Goal: Complete application form

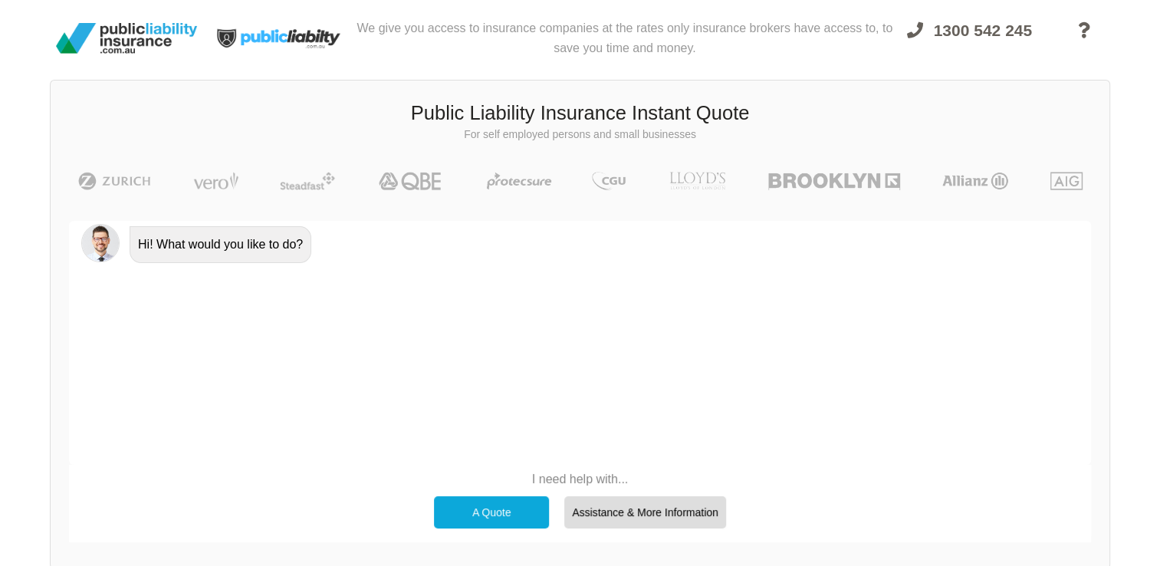
click at [535, 505] on div "A Quote" at bounding box center [491, 512] width 115 height 32
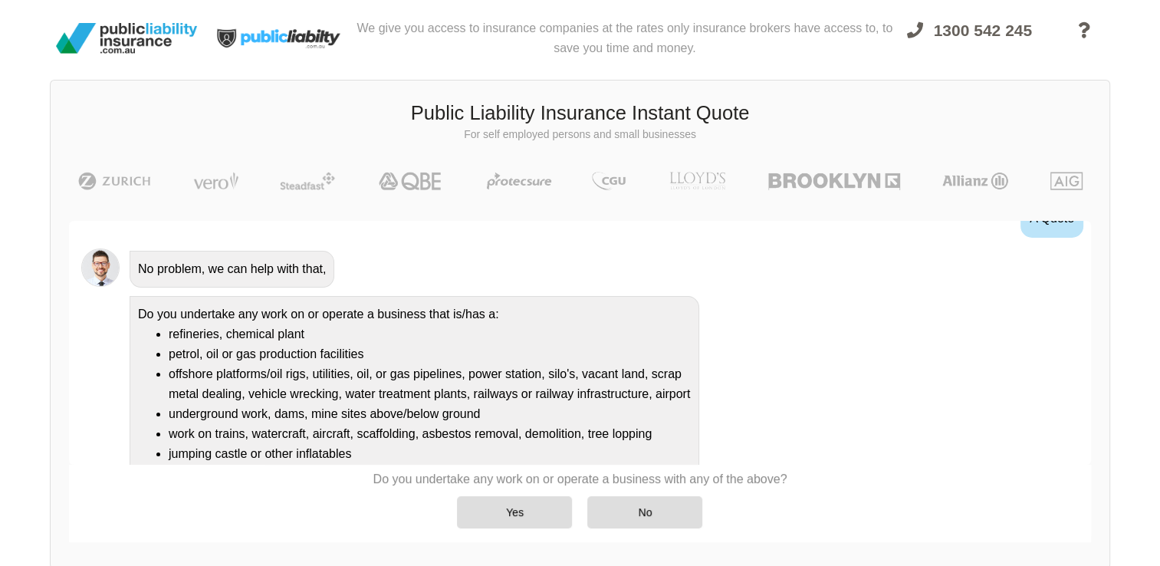
scroll to position [153, 0]
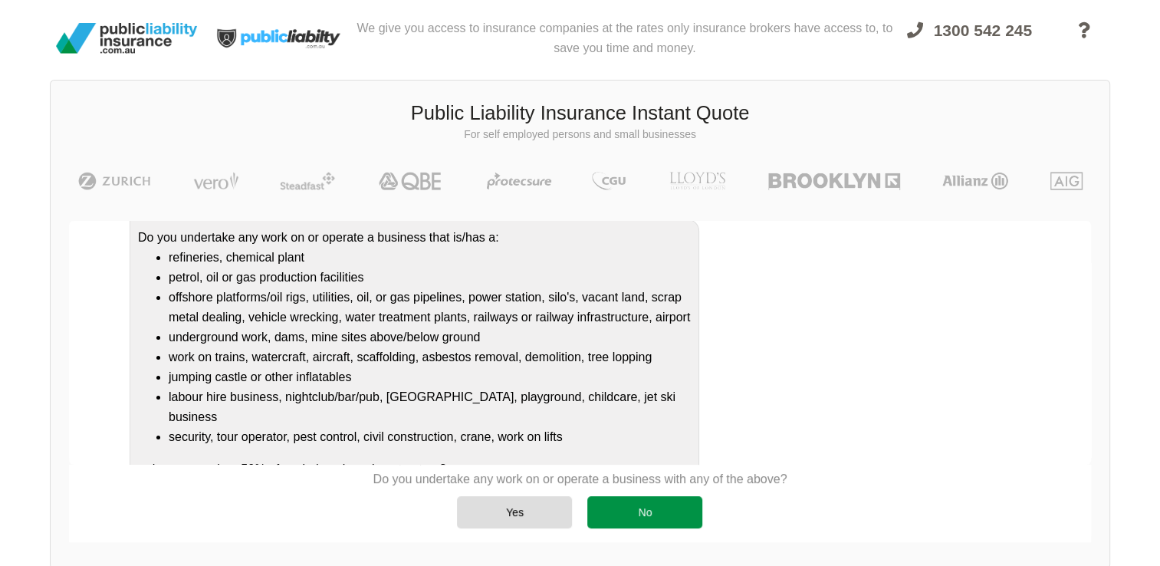
click at [637, 502] on div "No" at bounding box center [644, 512] width 115 height 32
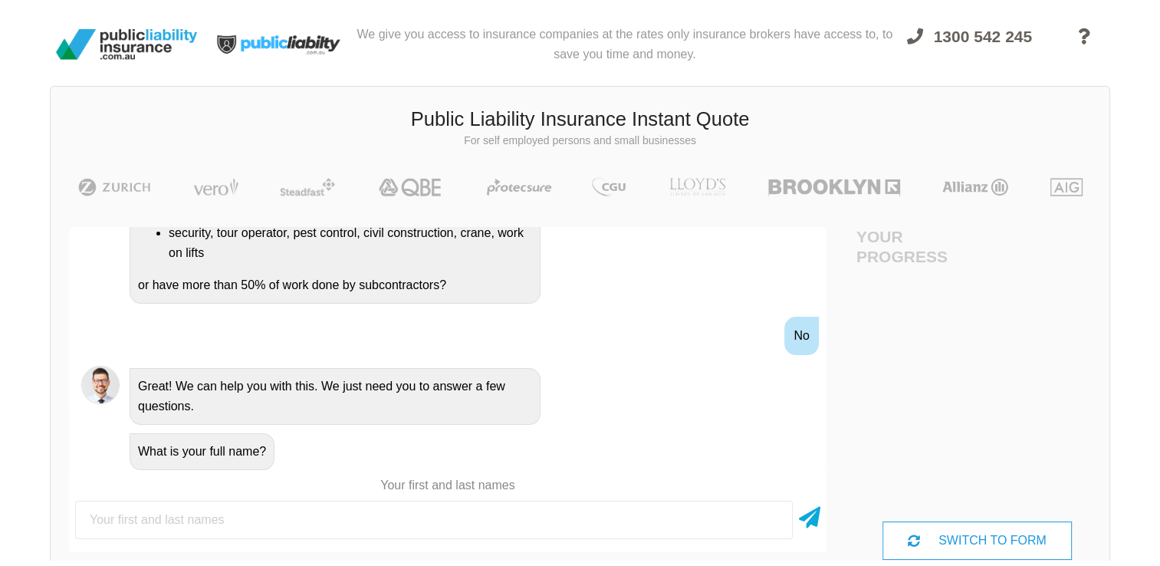
scroll to position [0, 0]
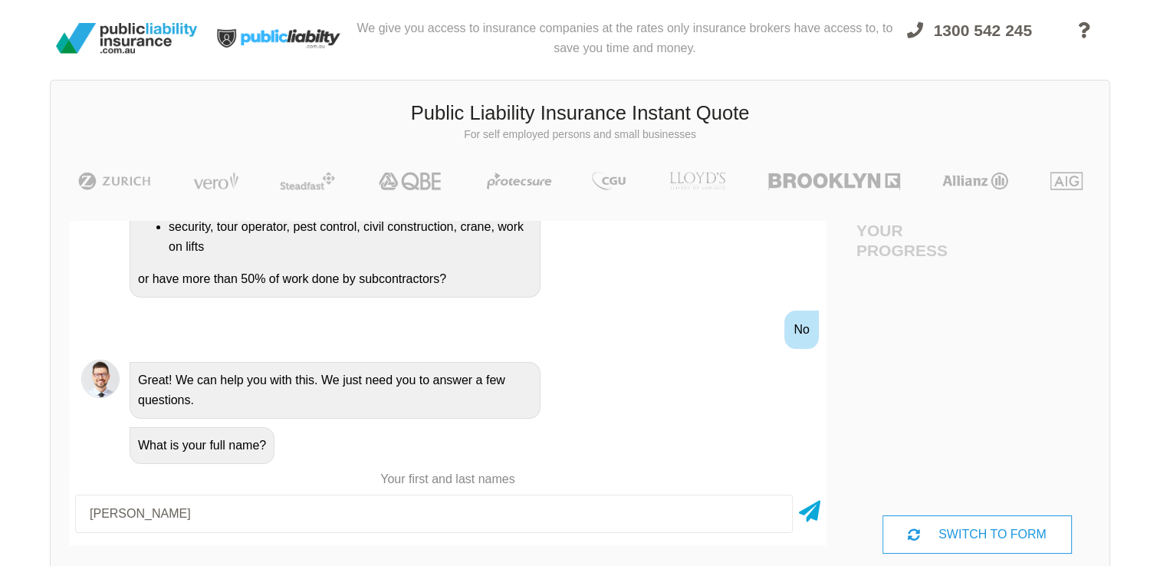
type input "[PERSON_NAME]"
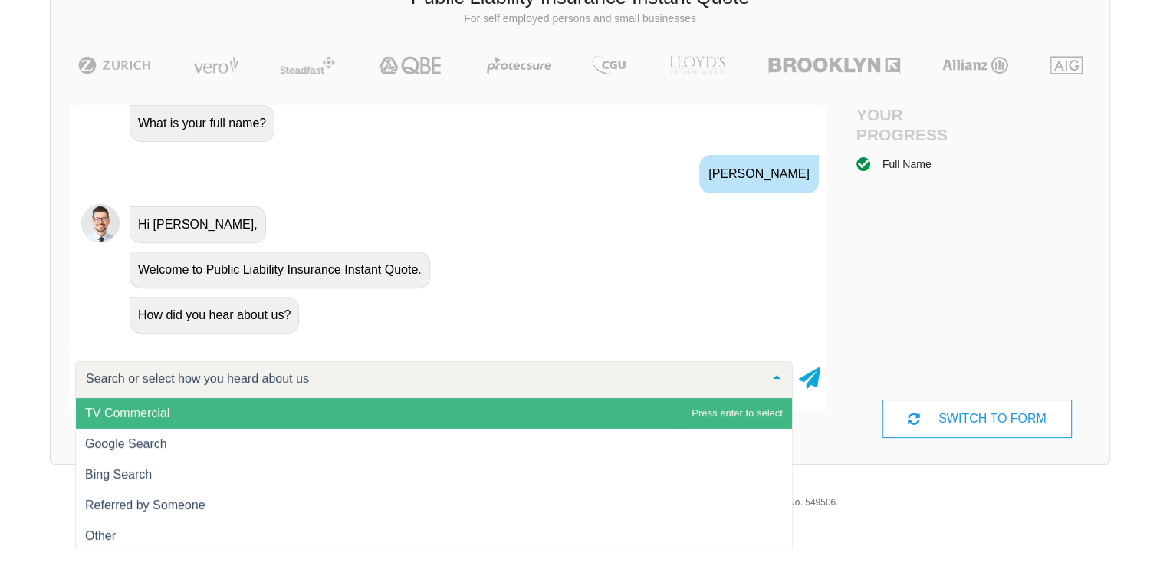
scroll to position [117, 0]
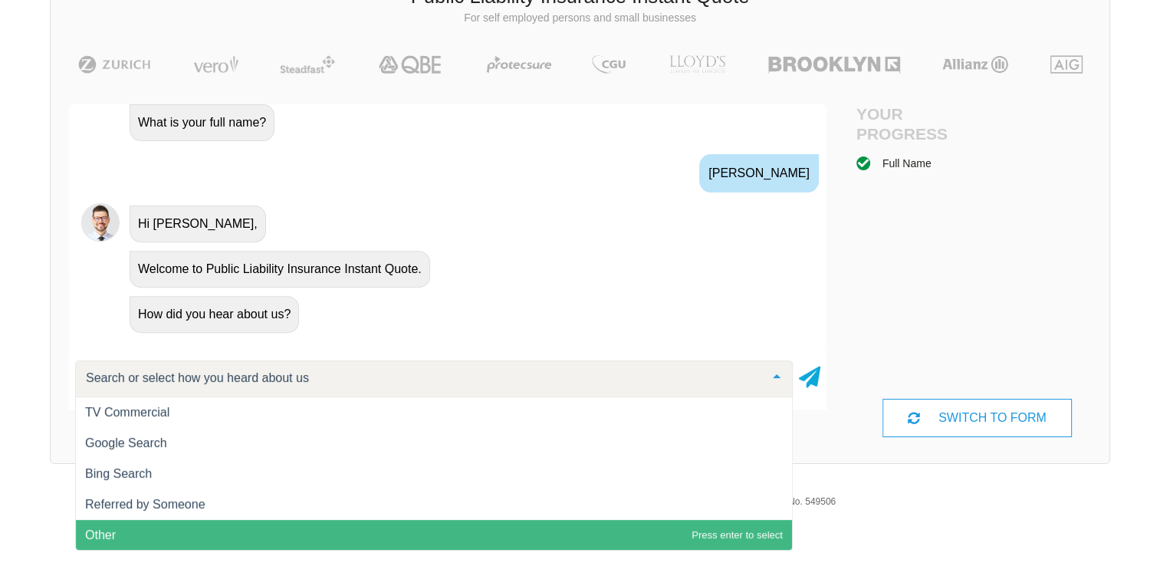
click at [398, 523] on span "Other" at bounding box center [434, 535] width 716 height 31
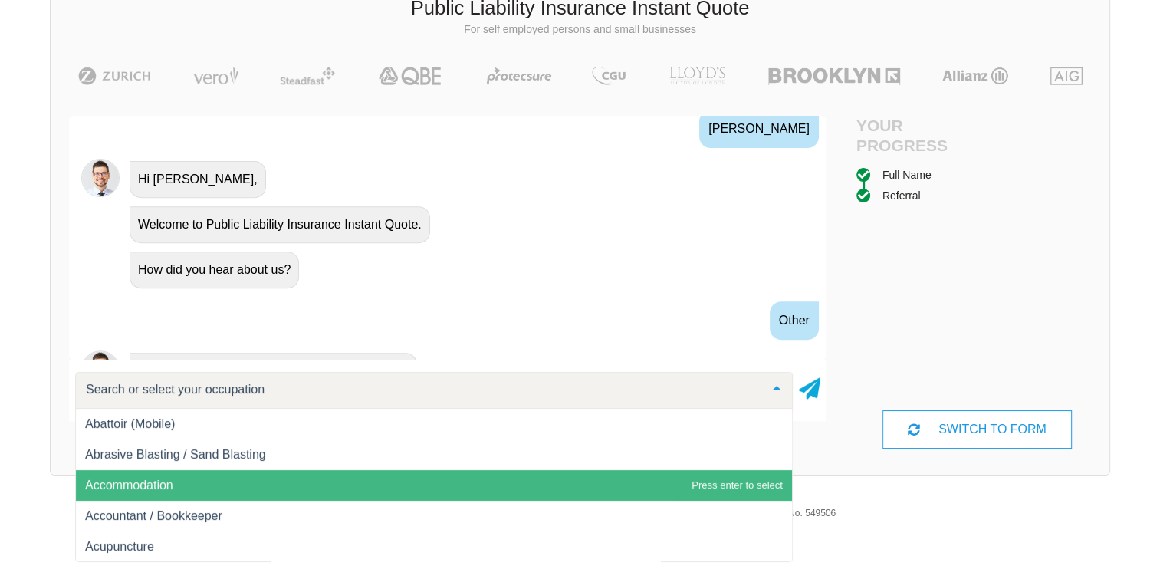
scroll to position [739, 0]
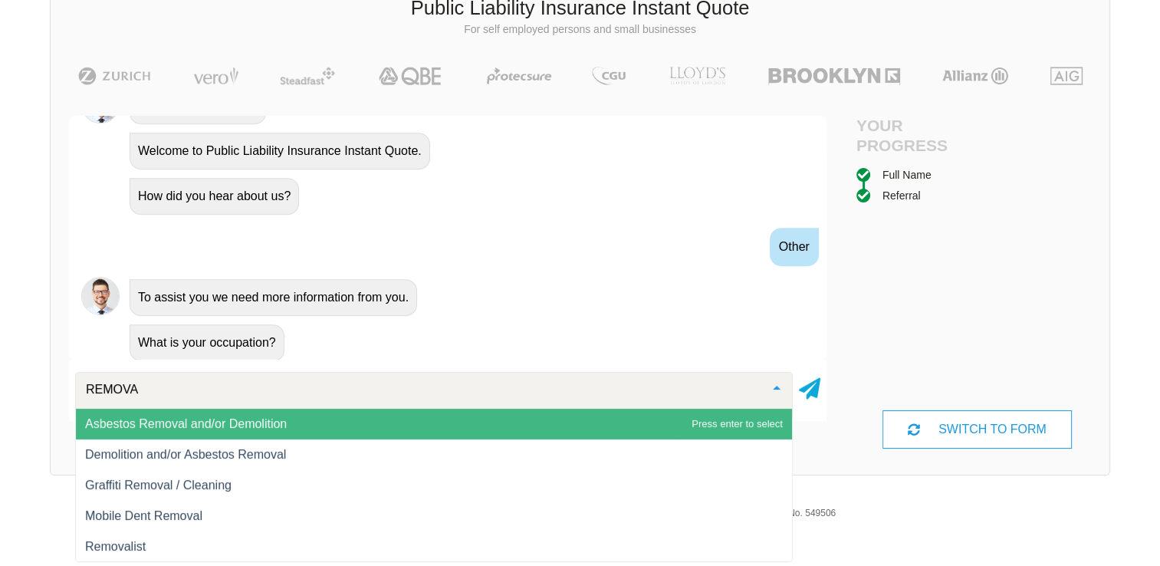
type input "REMOVAL"
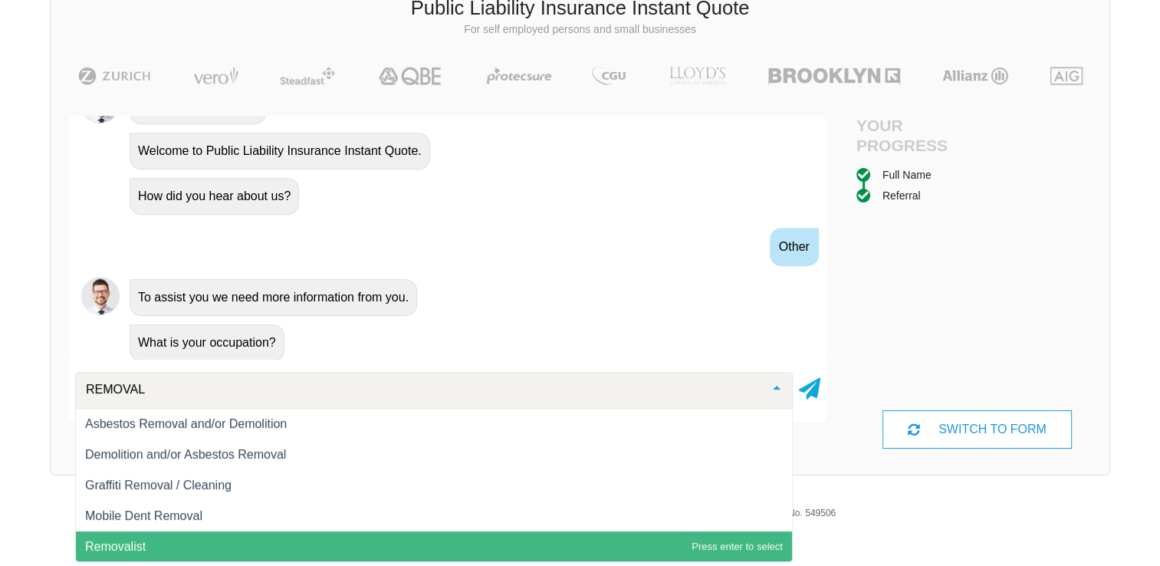
click at [387, 541] on span "Removalist" at bounding box center [434, 546] width 716 height 31
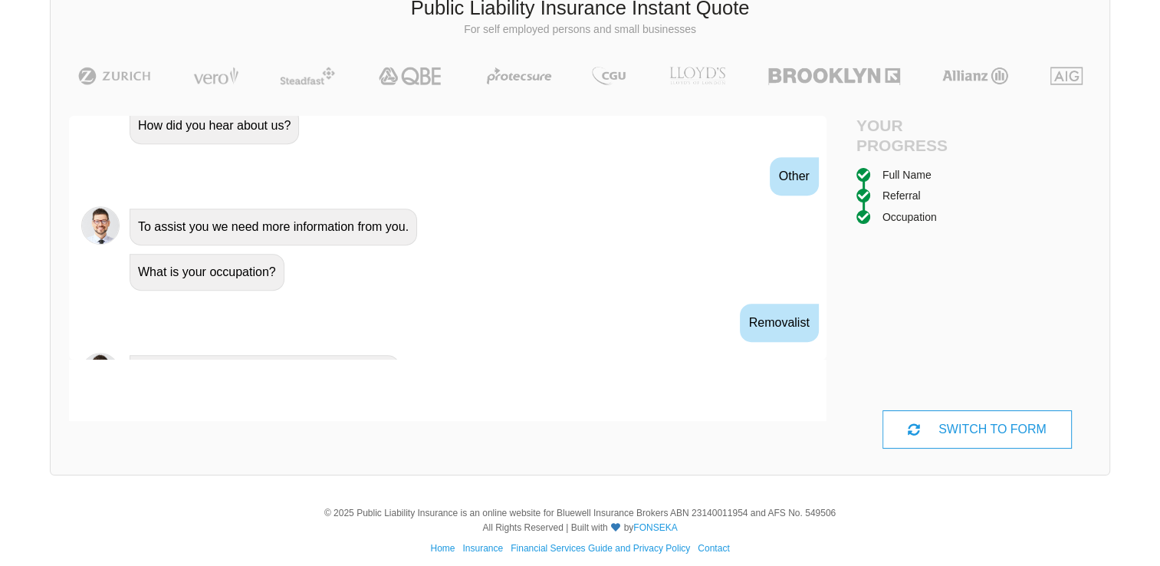
scroll to position [839, 0]
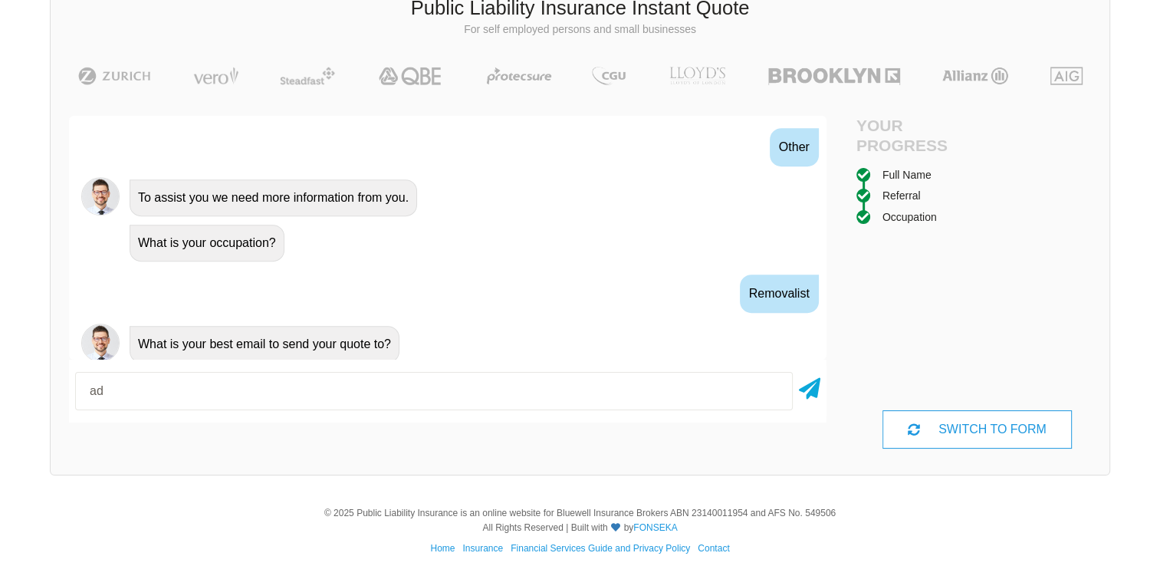
type input "[EMAIL_ADDRESS][DOMAIN_NAME]"
click at [809, 388] on icon at bounding box center [809, 386] width 21 height 28
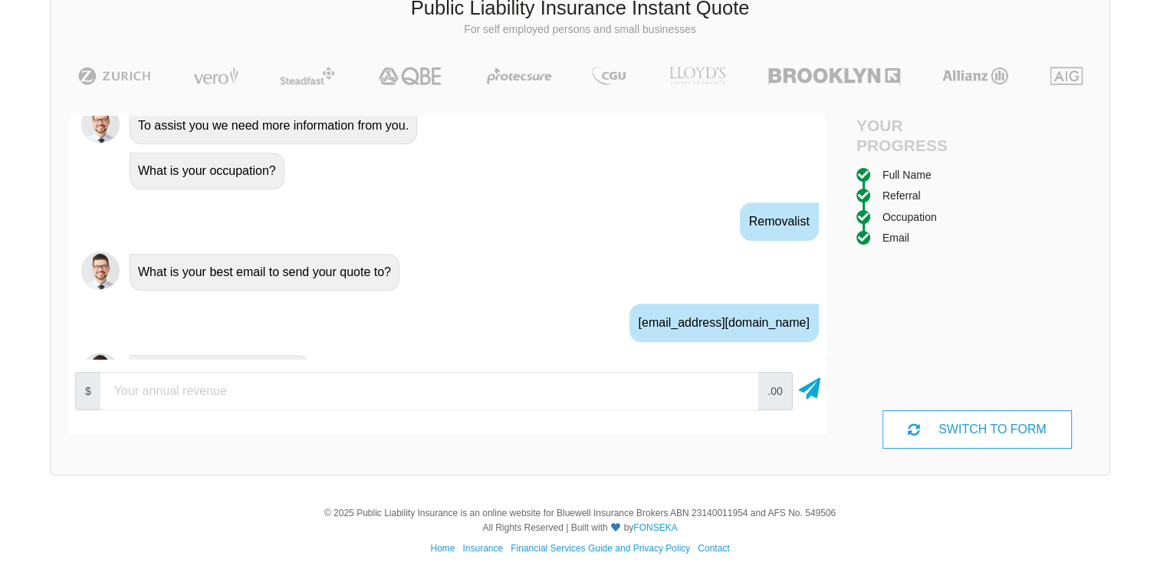
scroll to position [939, 0]
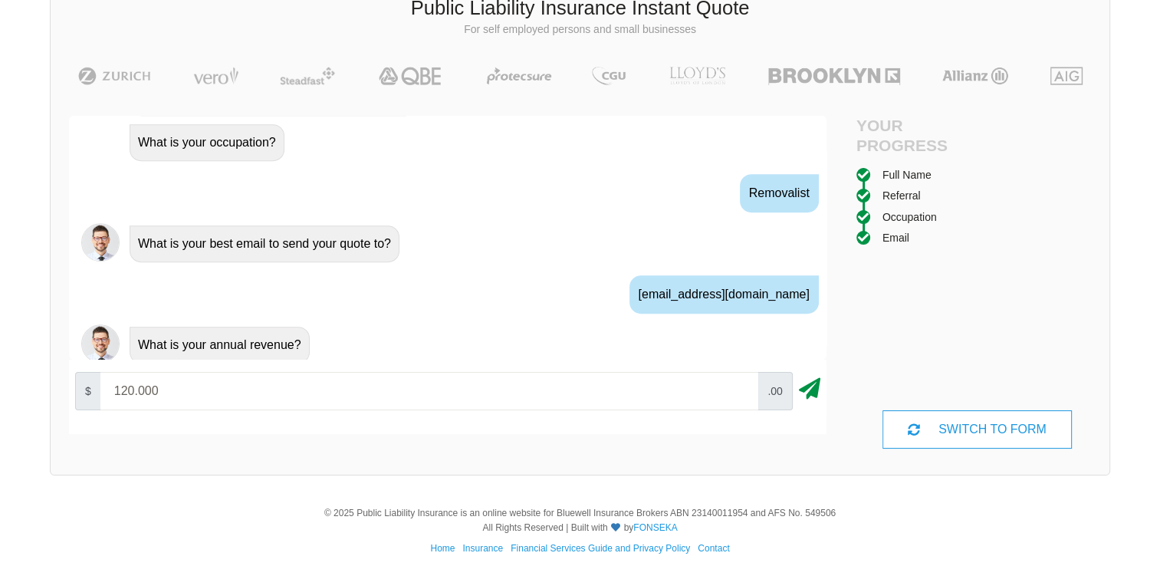
click at [811, 388] on icon at bounding box center [809, 386] width 21 height 28
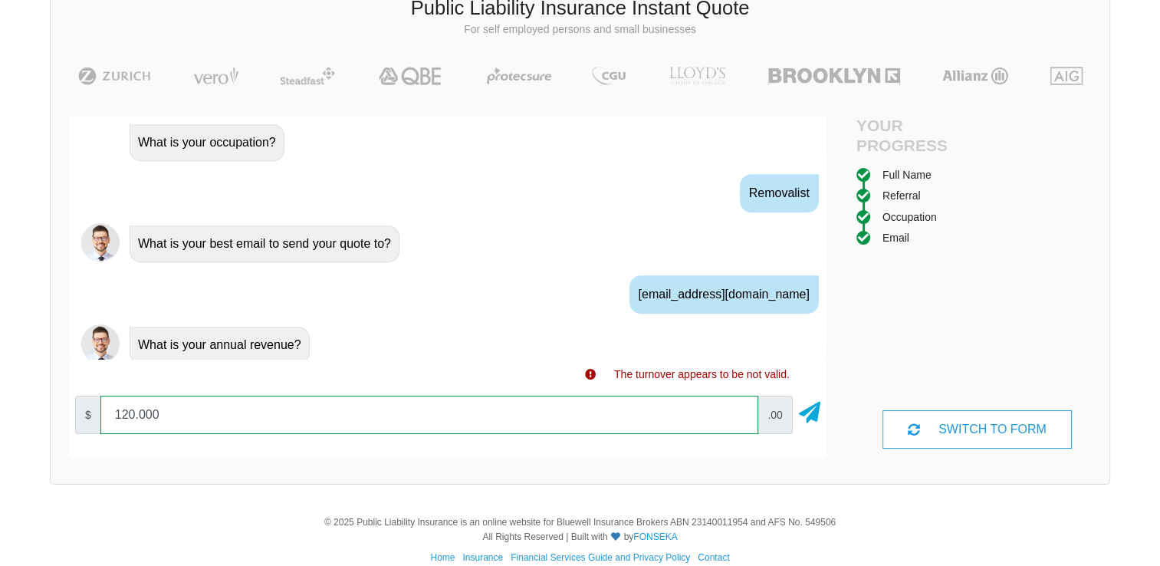
click at [660, 417] on input "120.000" at bounding box center [429, 415] width 658 height 38
type input "120000"
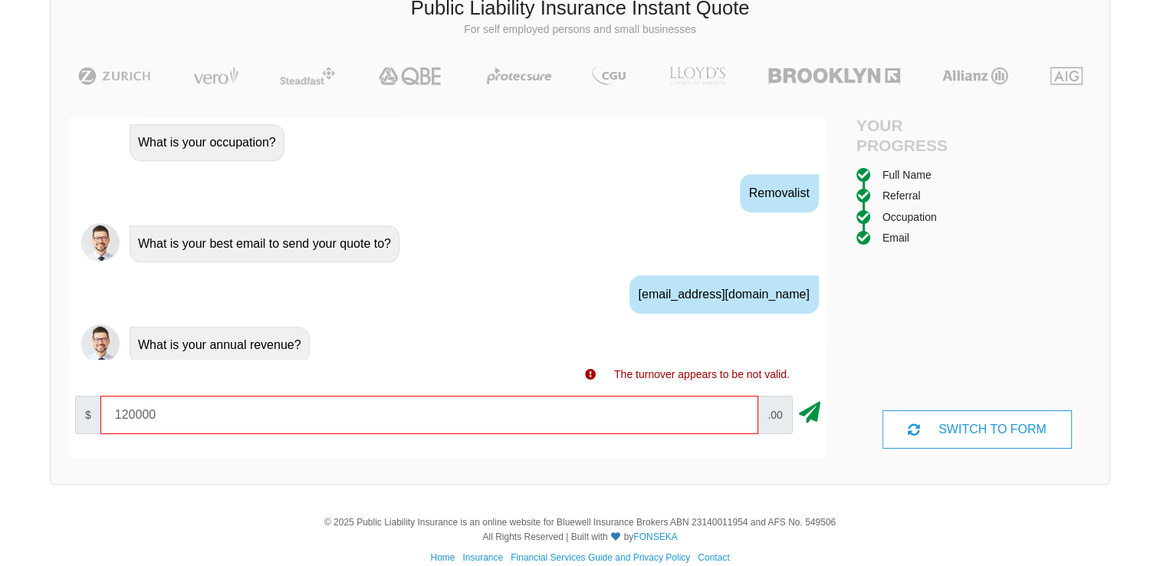
click at [816, 416] on icon at bounding box center [809, 410] width 21 height 28
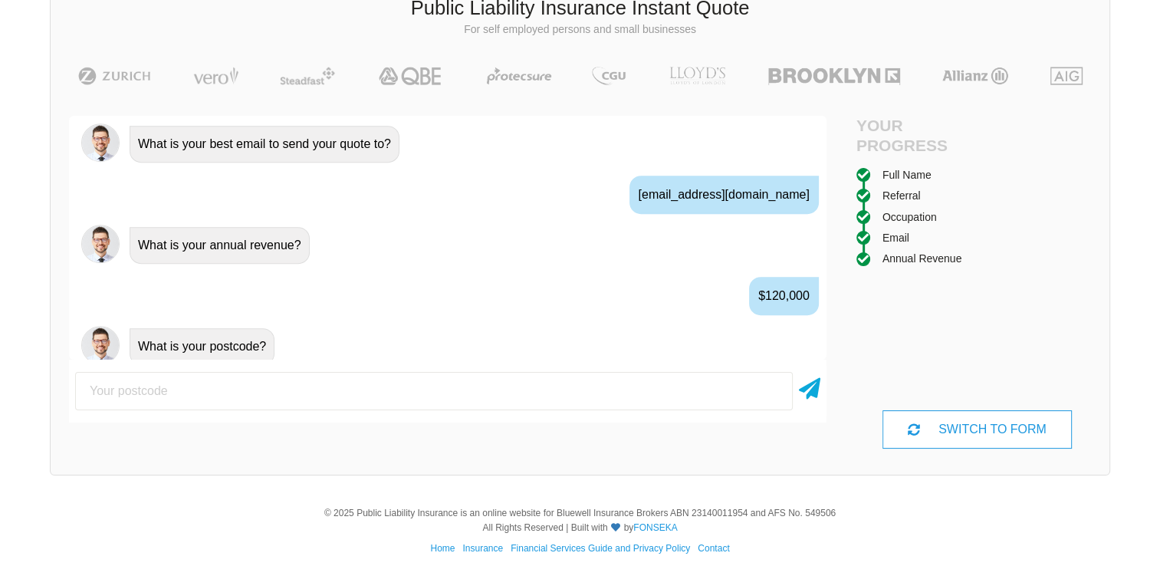
scroll to position [1040, 0]
type input "2099"
click at [807, 381] on icon at bounding box center [809, 386] width 21 height 28
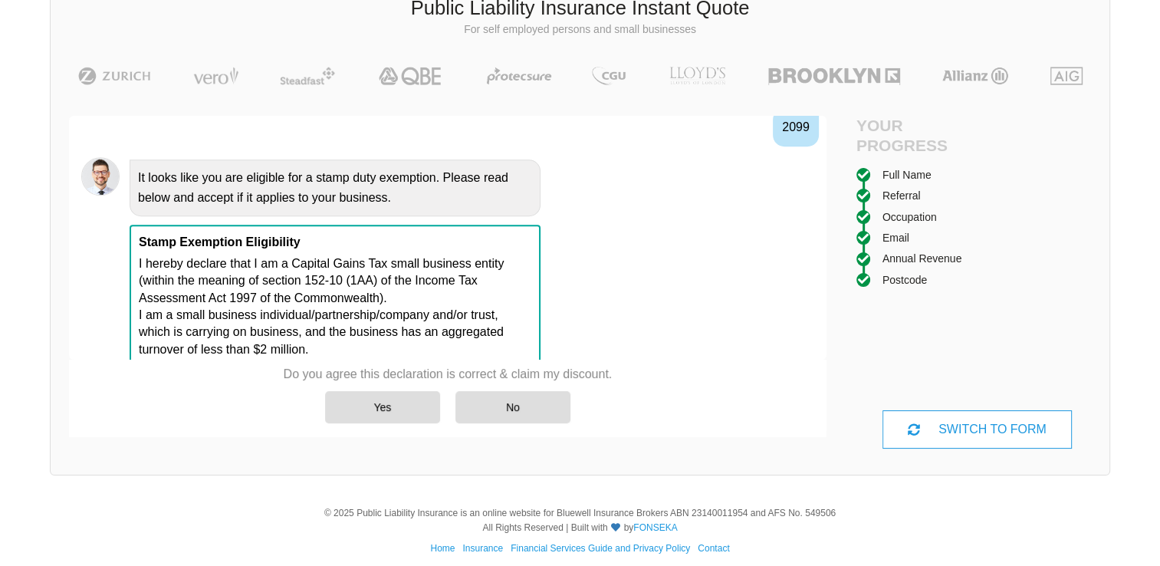
scroll to position [1310, 0]
click at [408, 410] on div "Yes" at bounding box center [382, 407] width 115 height 32
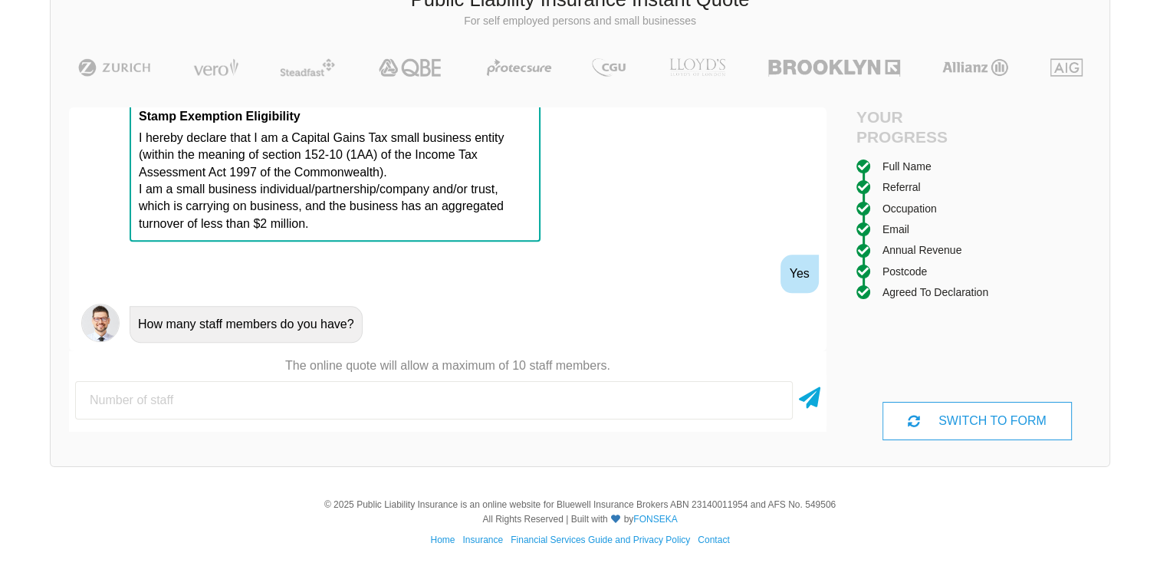
scroll to position [117, 0]
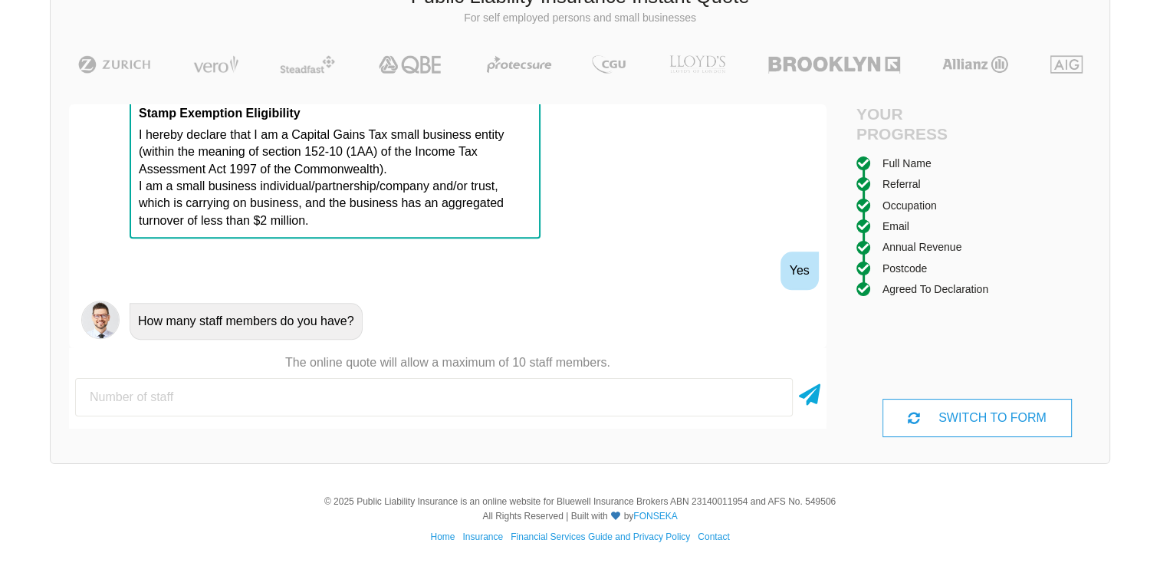
click at [728, 394] on input "number" at bounding box center [434, 397] width 718 height 38
click at [802, 394] on icon at bounding box center [809, 392] width 21 height 28
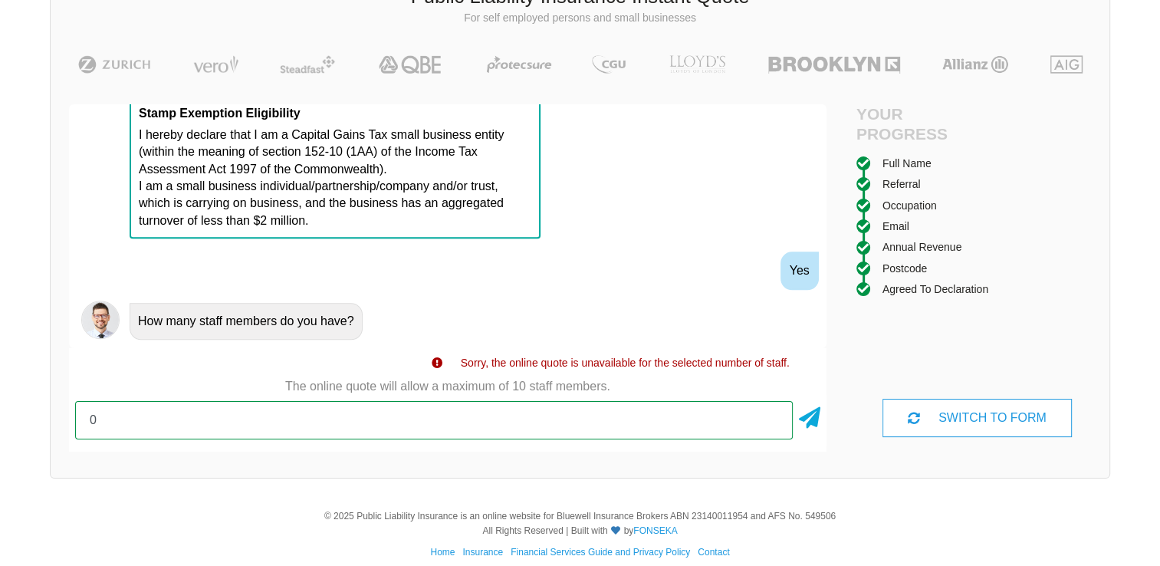
click at [688, 424] on input "0" at bounding box center [434, 420] width 718 height 38
type input "1"
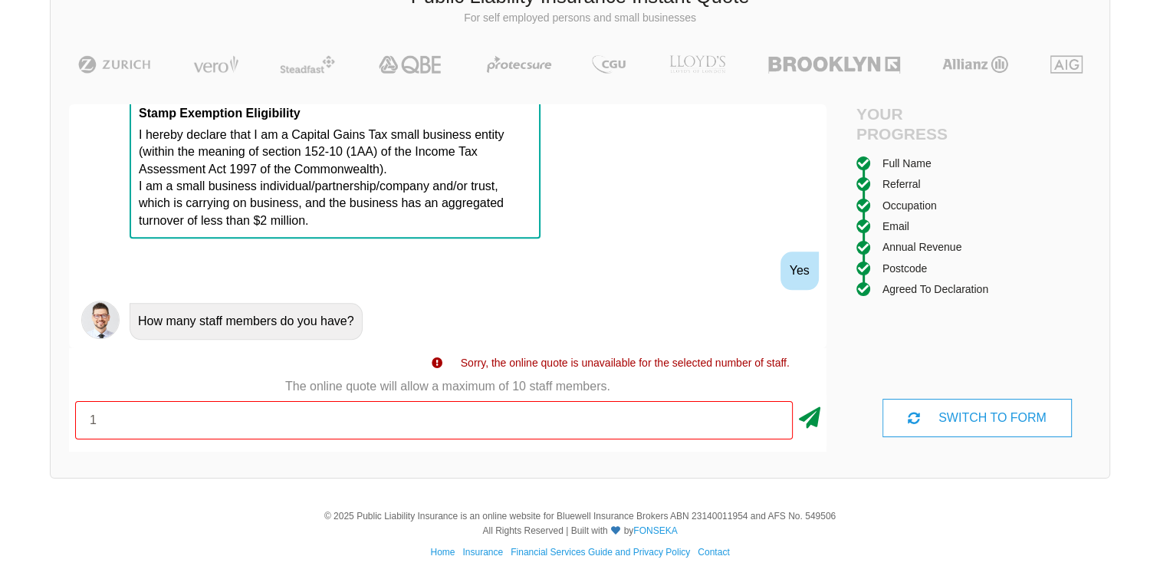
click at [817, 417] on icon at bounding box center [809, 415] width 21 height 28
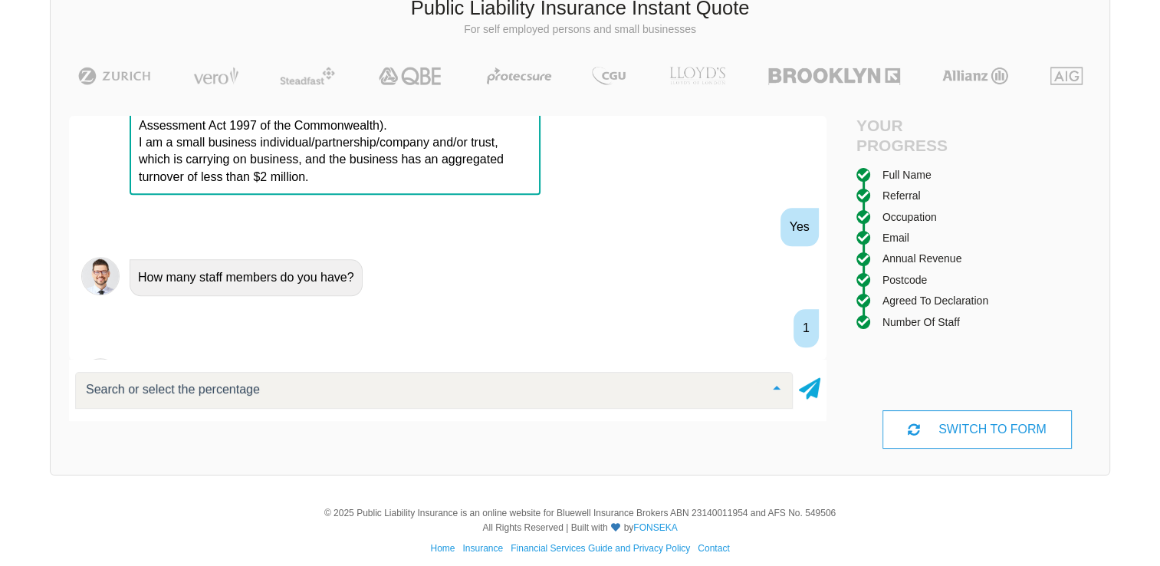
scroll to position [1511, 0]
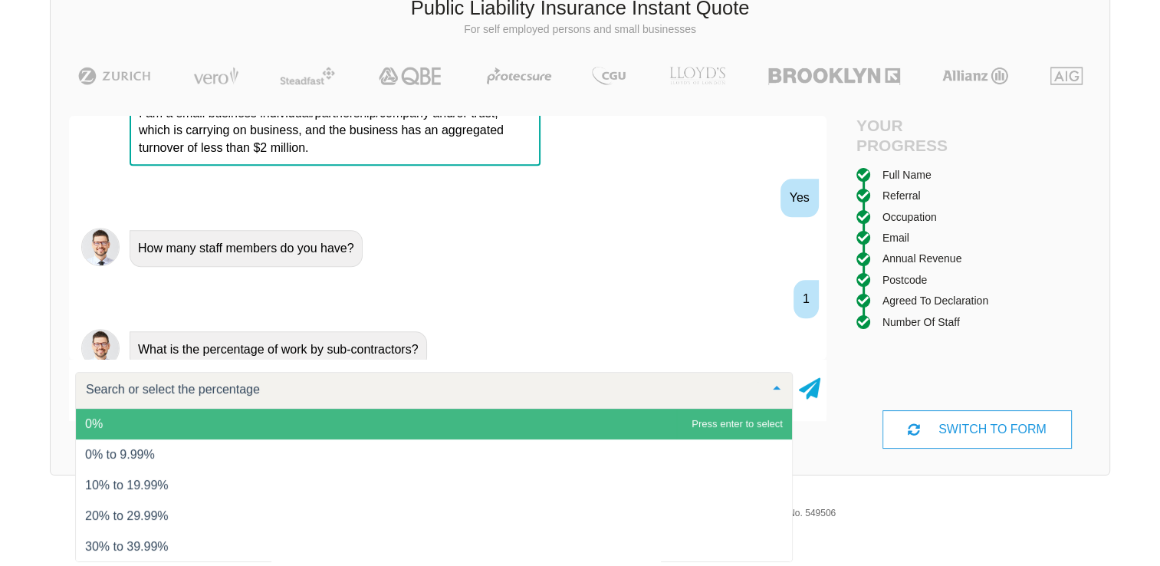
click at [587, 419] on span "0%" at bounding box center [434, 424] width 716 height 31
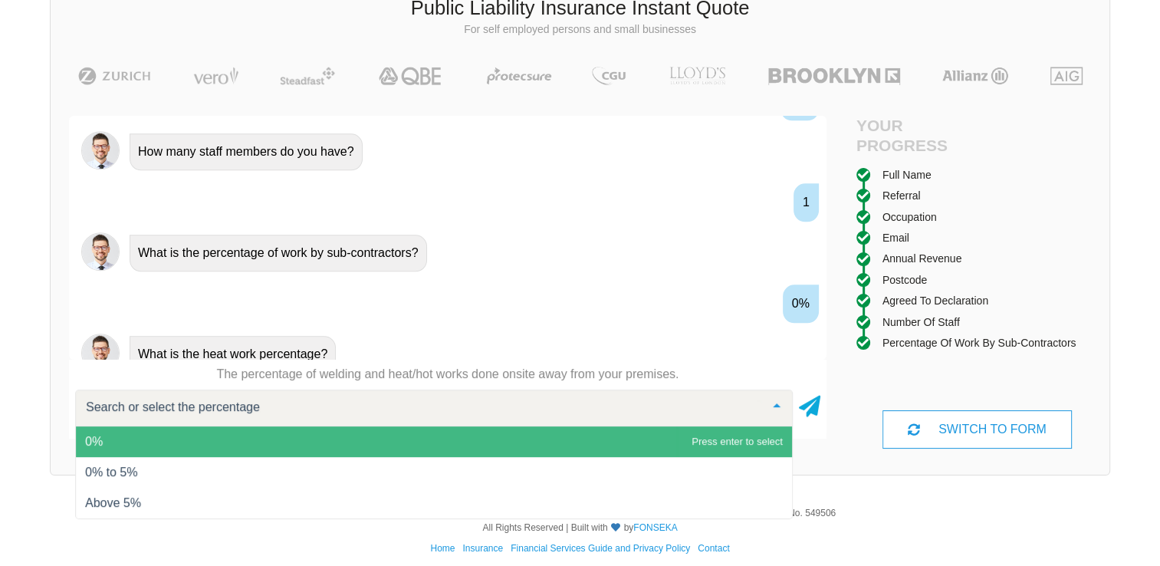
scroll to position [1611, 0]
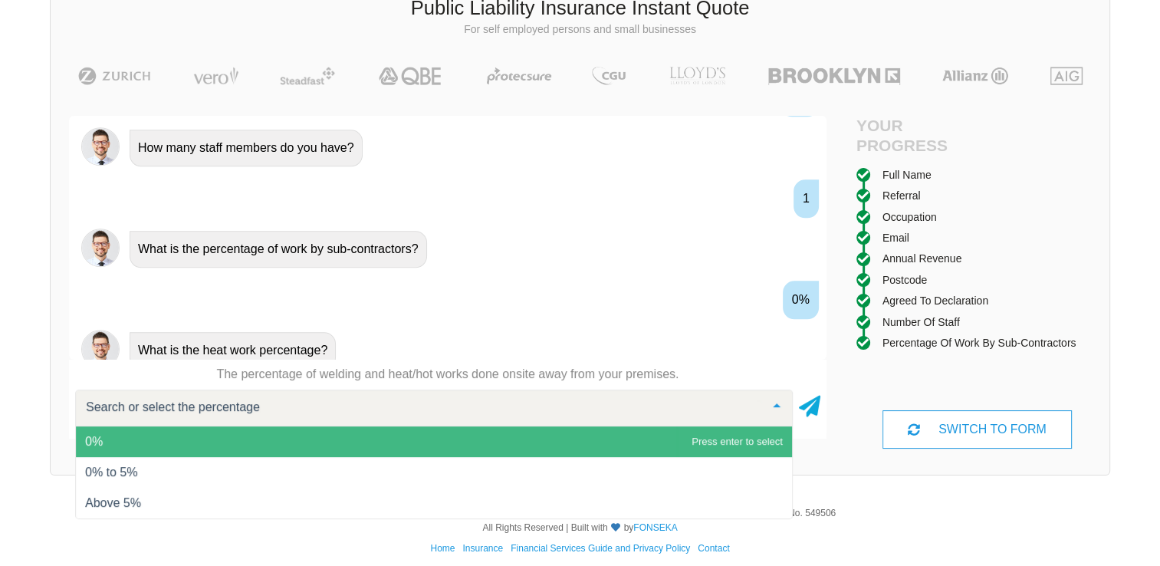
click at [705, 435] on span "0%" at bounding box center [434, 441] width 716 height 31
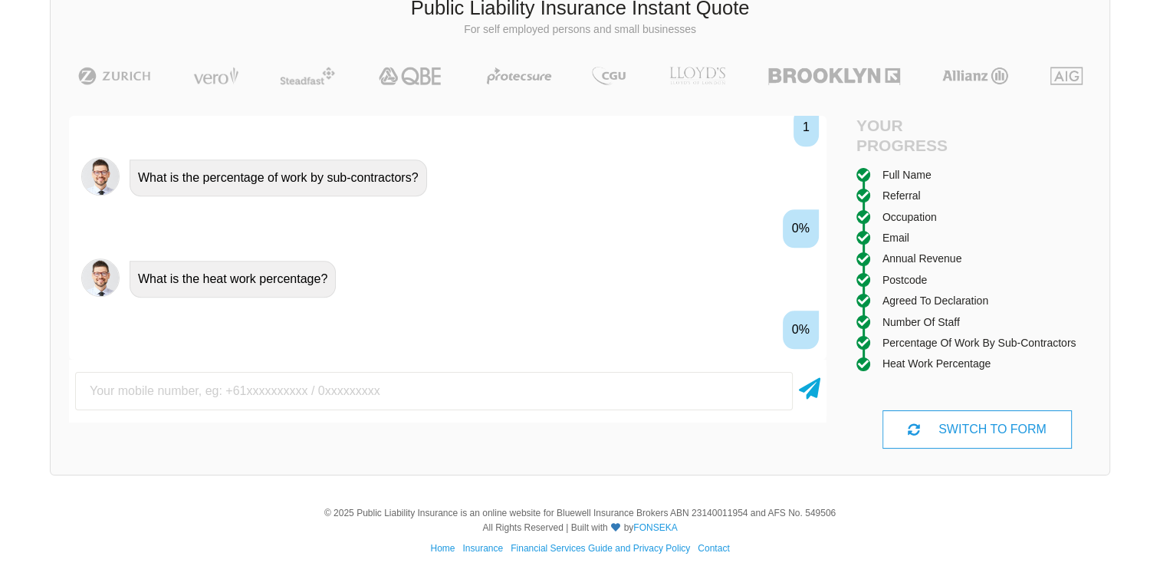
scroll to position [1712, 0]
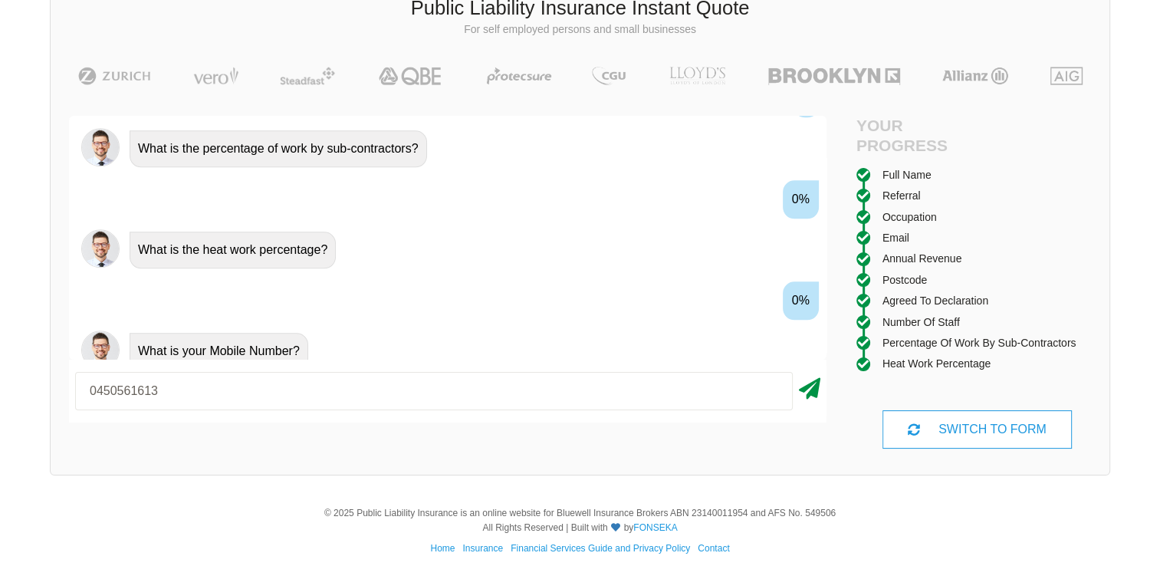
type input "0450561613"
click at [804, 388] on icon at bounding box center [809, 386] width 21 height 28
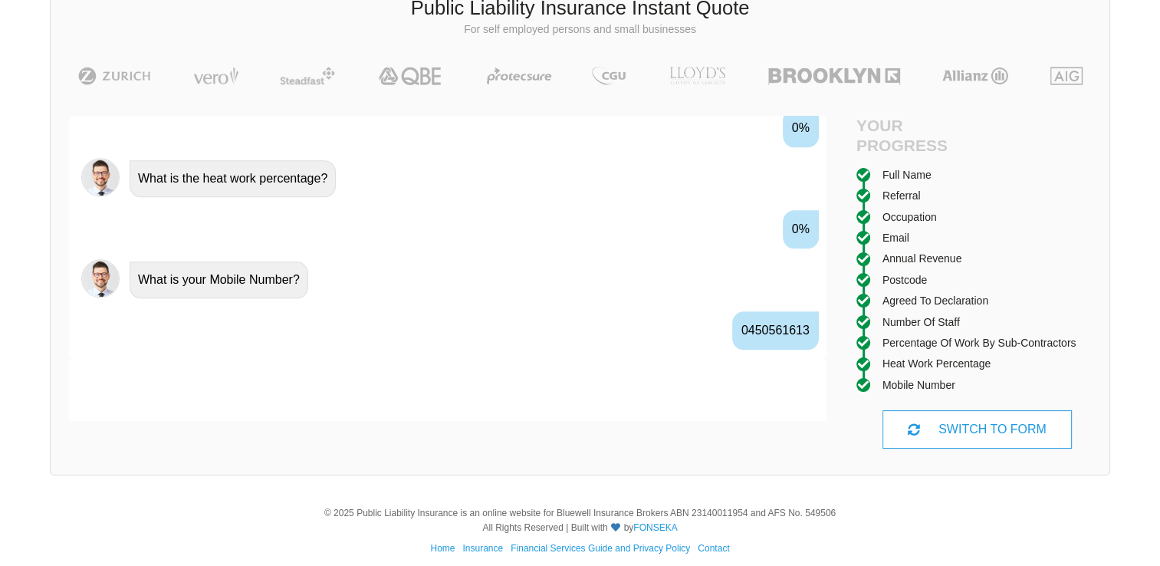
scroll to position [1812, 0]
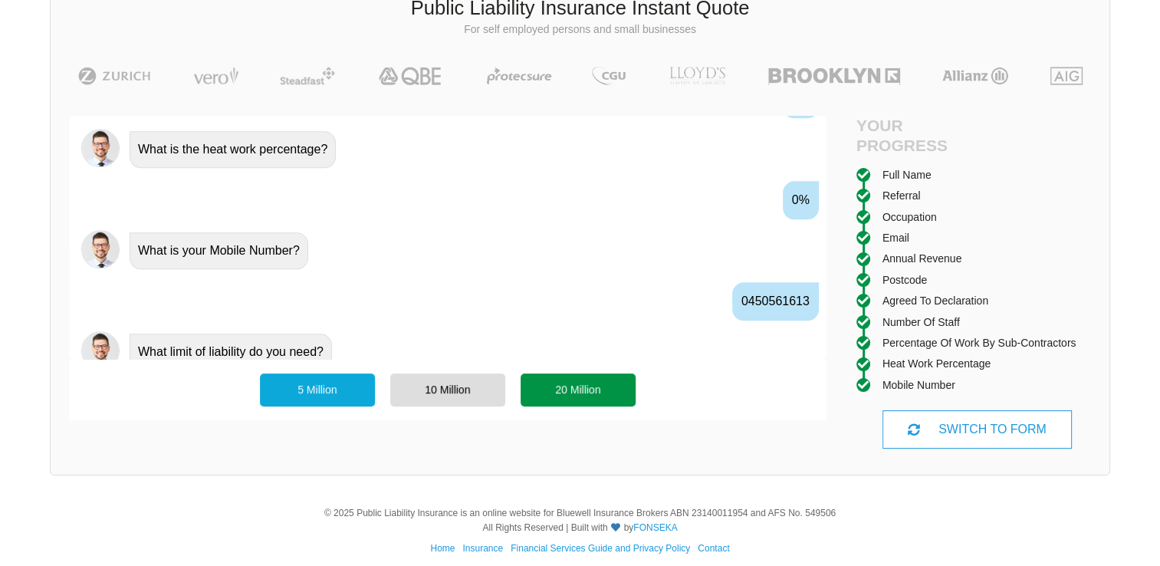
click at [576, 380] on div "20 Million" at bounding box center [578, 389] width 115 height 32
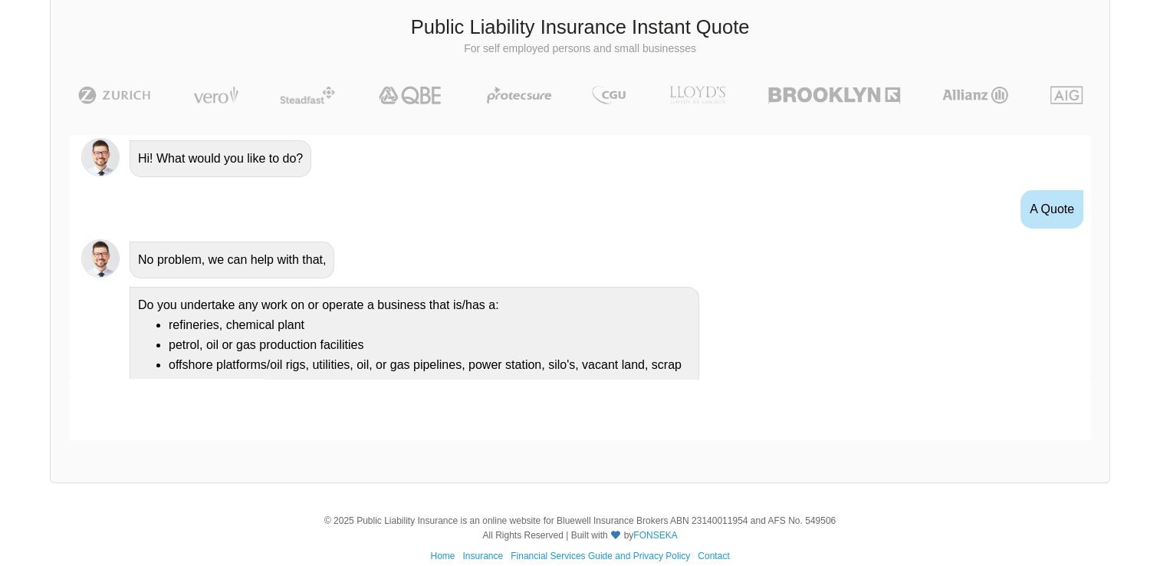
scroll to position [0, 0]
